Goal: Navigation & Orientation: Find specific page/section

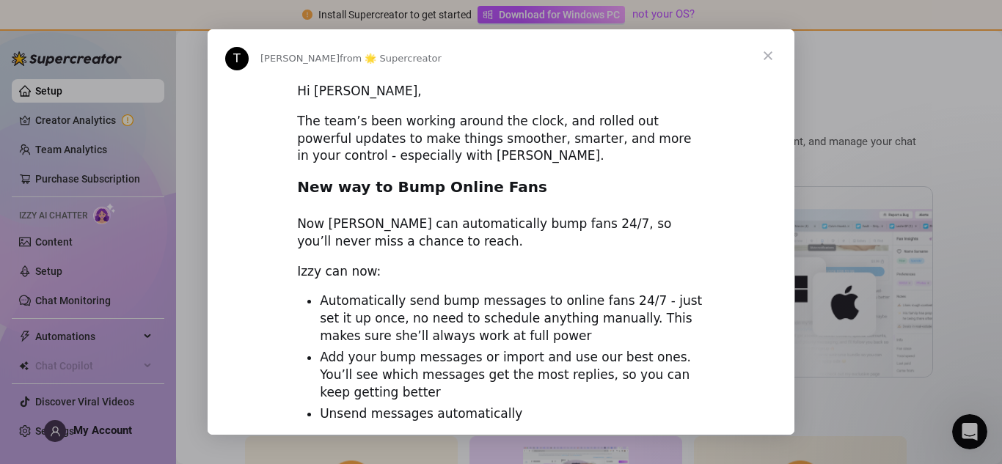
click at [767, 56] on span "Close" at bounding box center [767, 55] width 53 height 53
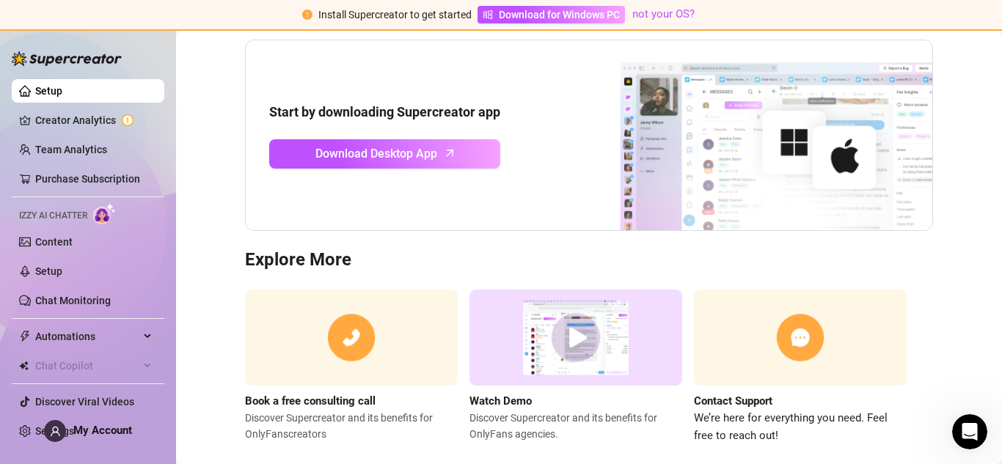
scroll to position [172, 0]
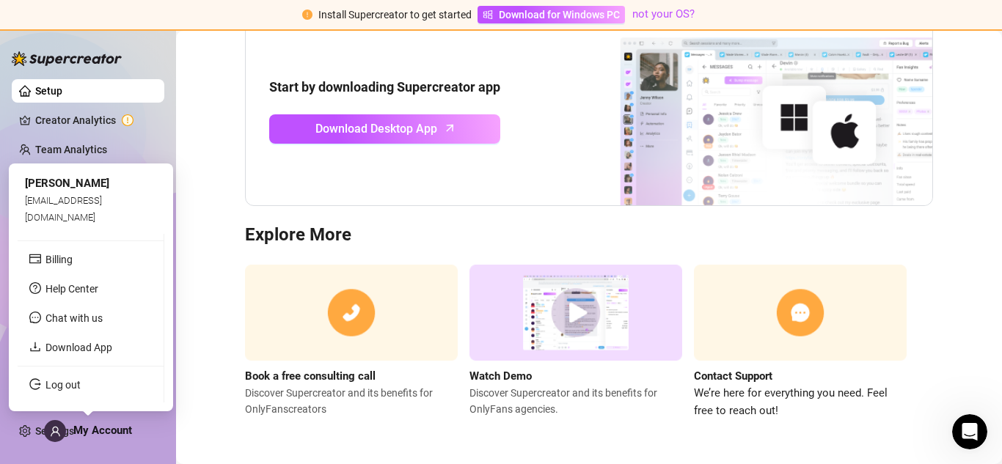
click at [105, 436] on span "My Account" at bounding box center [102, 430] width 59 height 13
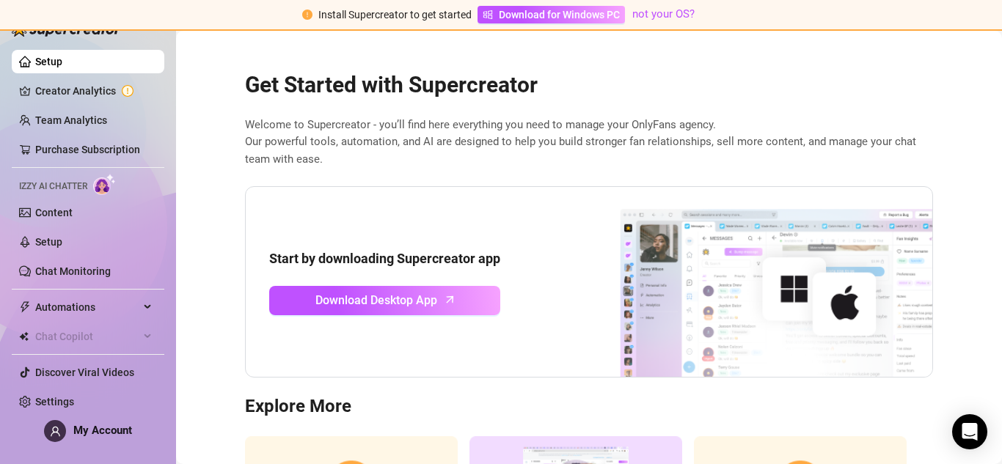
drag, startPoint x: 686, startPoint y: 188, endPoint x: 678, endPoint y: 135, distance: 53.4
click at [678, 135] on div "Get Started with Supercreator Welcome to Supercreator - you’ll find here everyt…" at bounding box center [588, 322] width 711 height 539
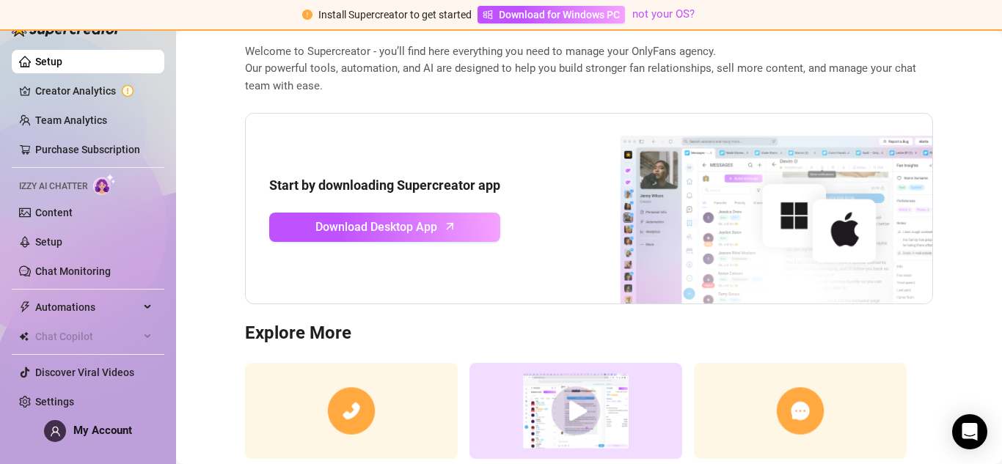
scroll to position [75, 0]
